Goal: Task Accomplishment & Management: Use online tool/utility

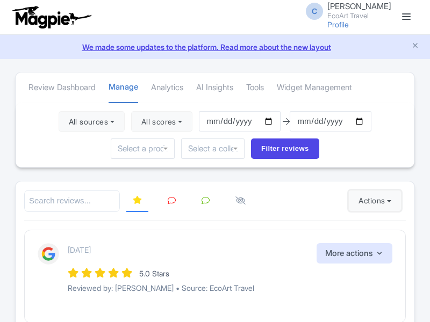
click at [372, 201] on button "Actions" at bounding box center [374, 200] width 53 height 21
click at [0, 0] on link "Import new reviews" at bounding box center [0, 0] width 0 height 0
